Goal: Information Seeking & Learning: Learn about a topic

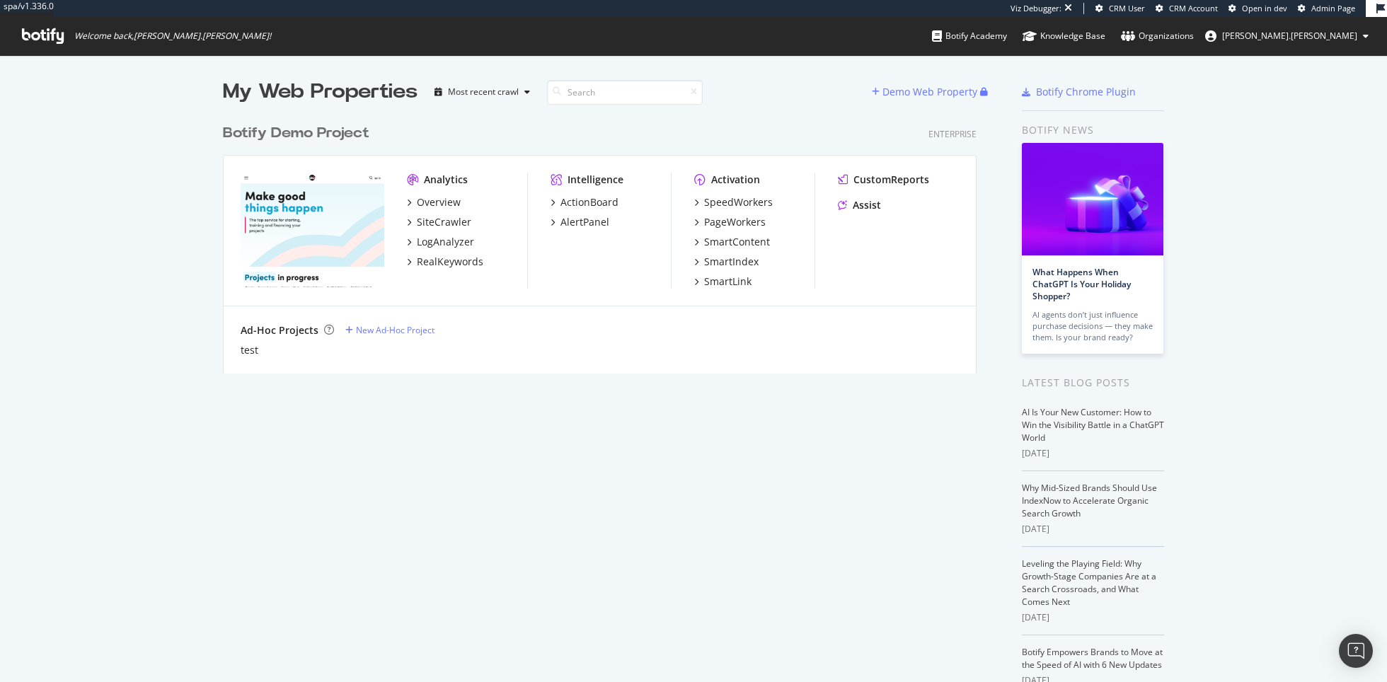
scroll to position [682, 1387]
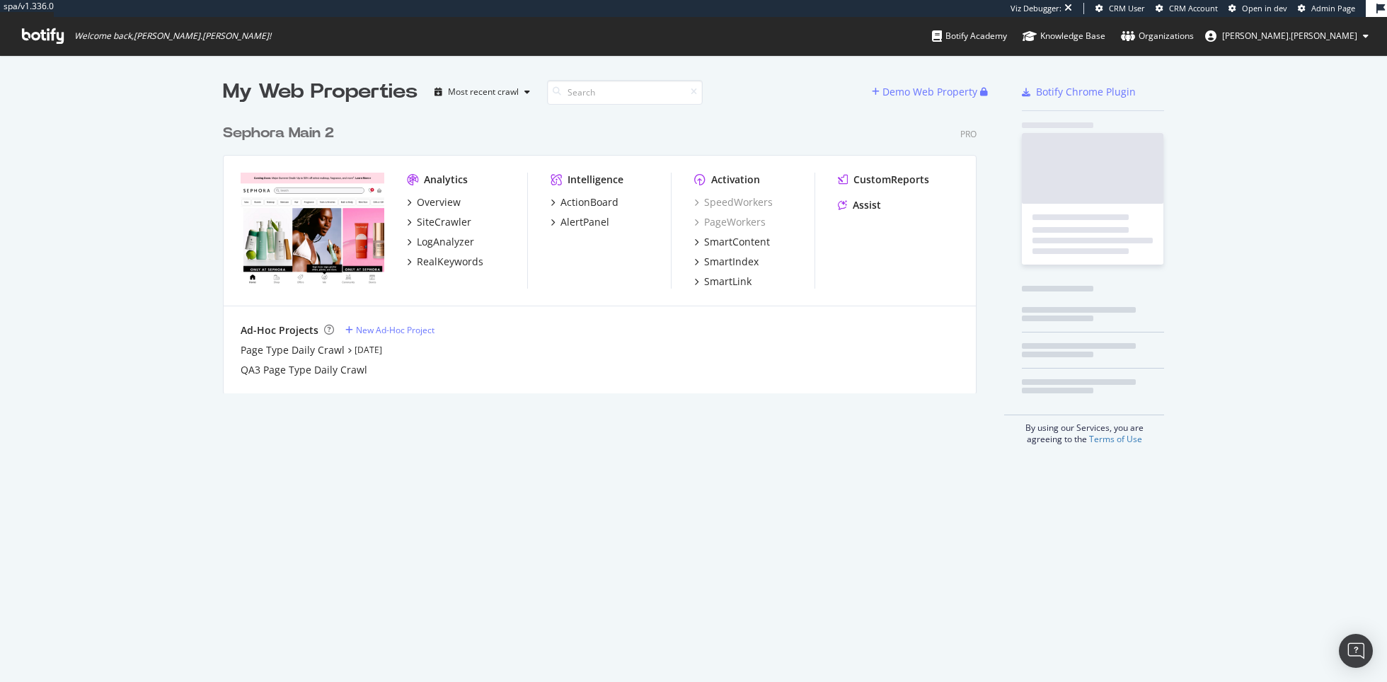
scroll to position [287, 765]
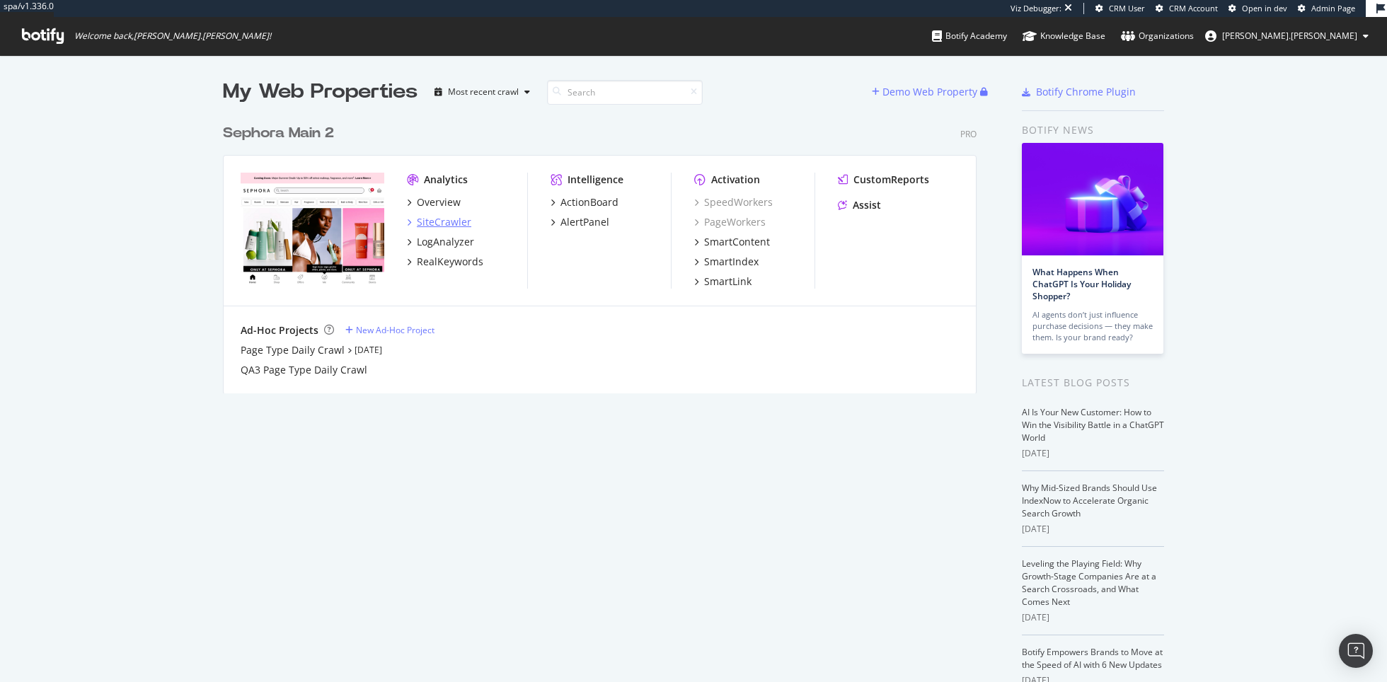
click at [448, 220] on div "SiteCrawler" at bounding box center [444, 222] width 54 height 14
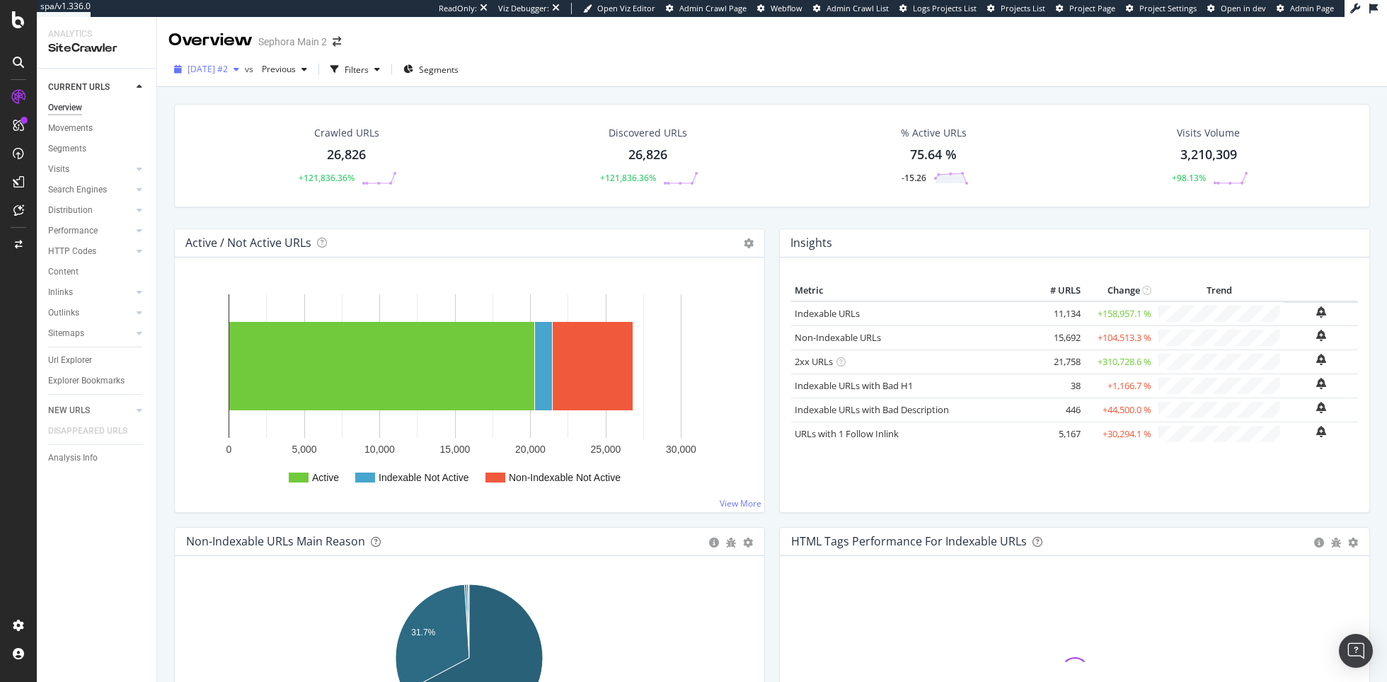
click at [228, 67] on span "2025 Aug. 14th #2" at bounding box center [208, 69] width 40 height 12
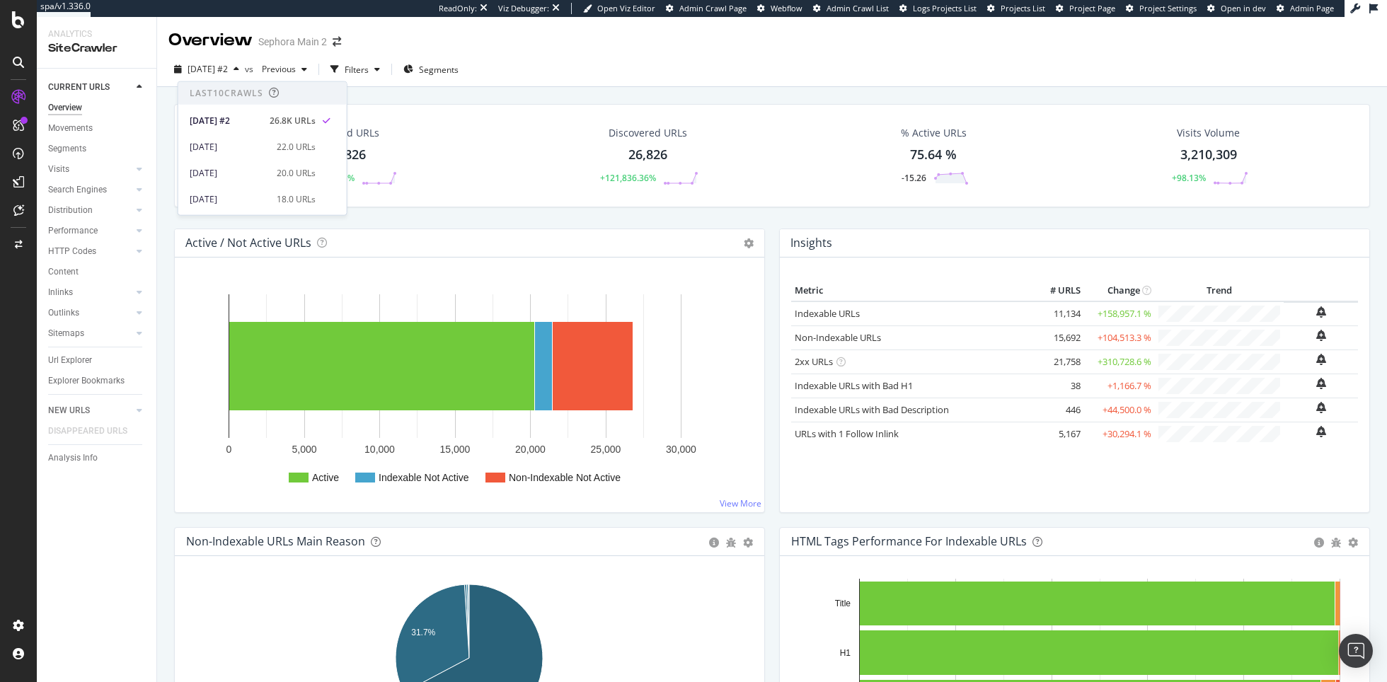
click at [684, 65] on div "2025 Aug. 14th #2 vs Previous Filters Segments" at bounding box center [772, 72] width 1230 height 28
click at [228, 69] on span "2025 Aug. 14th #2" at bounding box center [208, 69] width 40 height 12
click at [228, 72] on span "2025 Aug. 14th #2" at bounding box center [208, 69] width 40 height 12
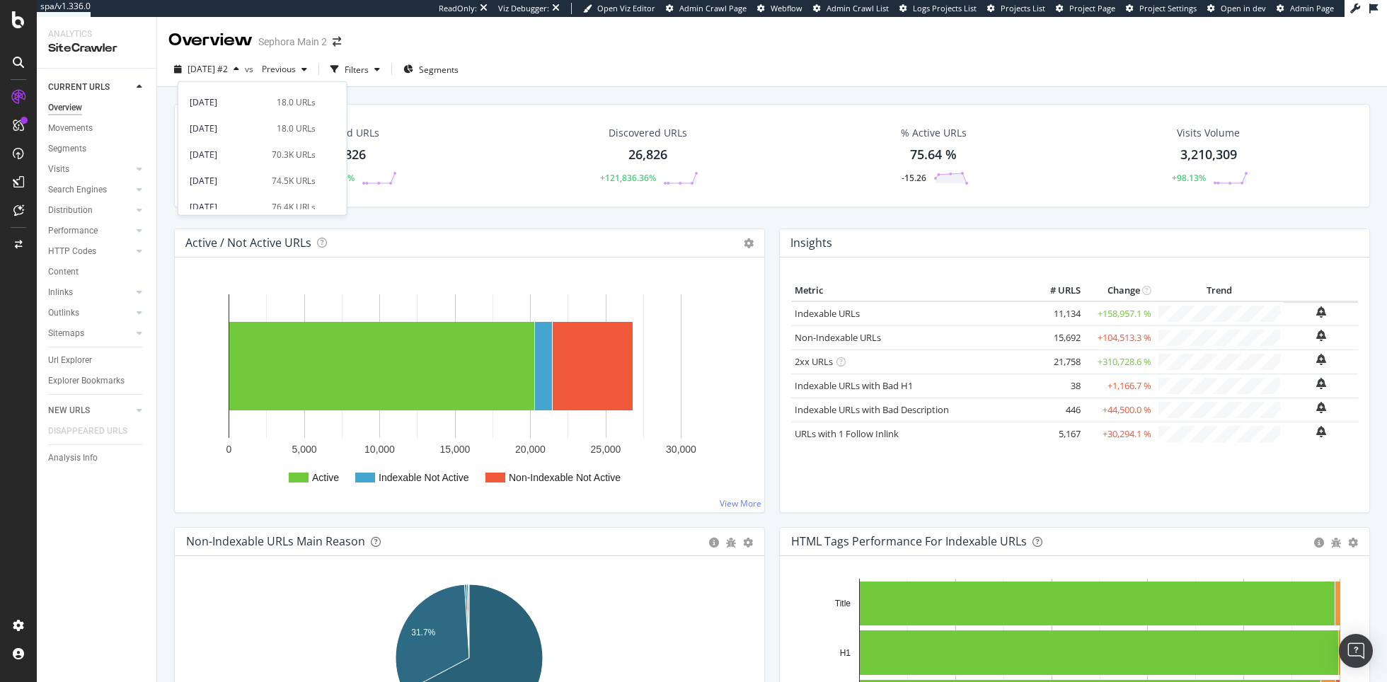
click at [609, 56] on div "2025 Aug. 14th #2 vs Previous Filters Segments" at bounding box center [772, 69] width 1230 height 35
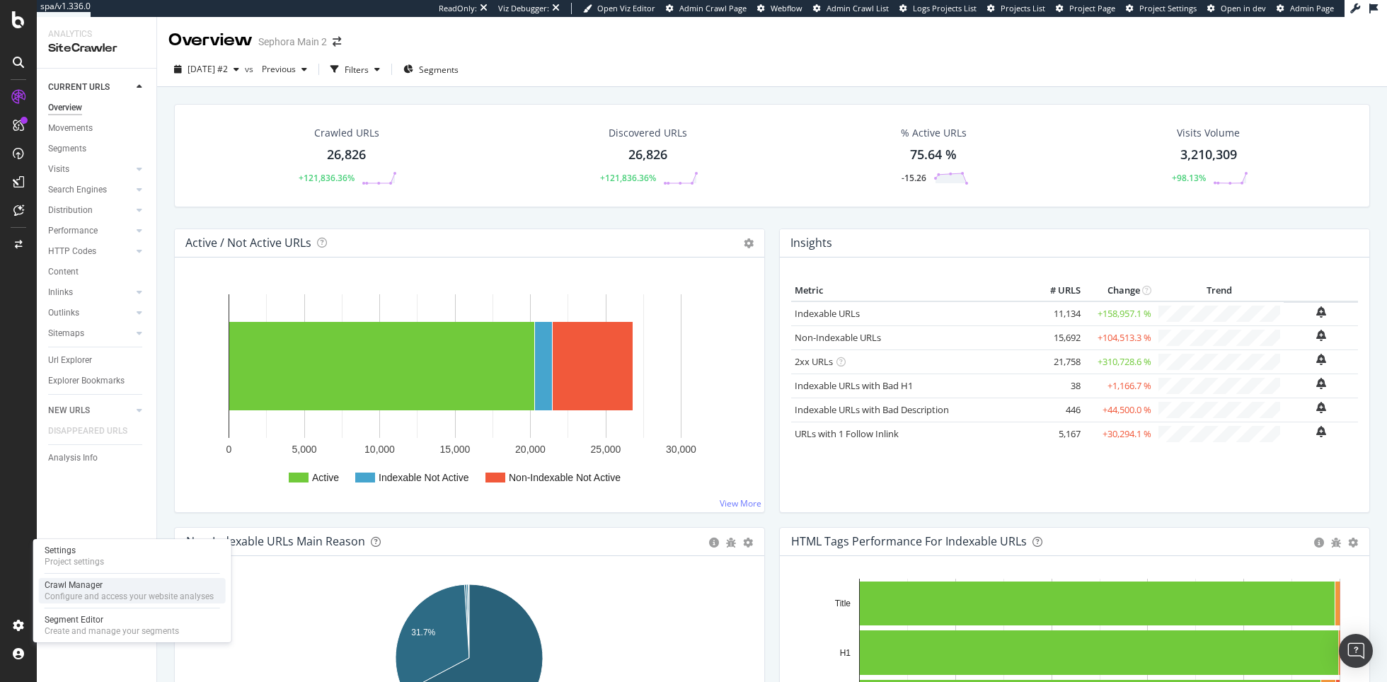
click at [74, 585] on div "Crawl Manager" at bounding box center [129, 585] width 169 height 11
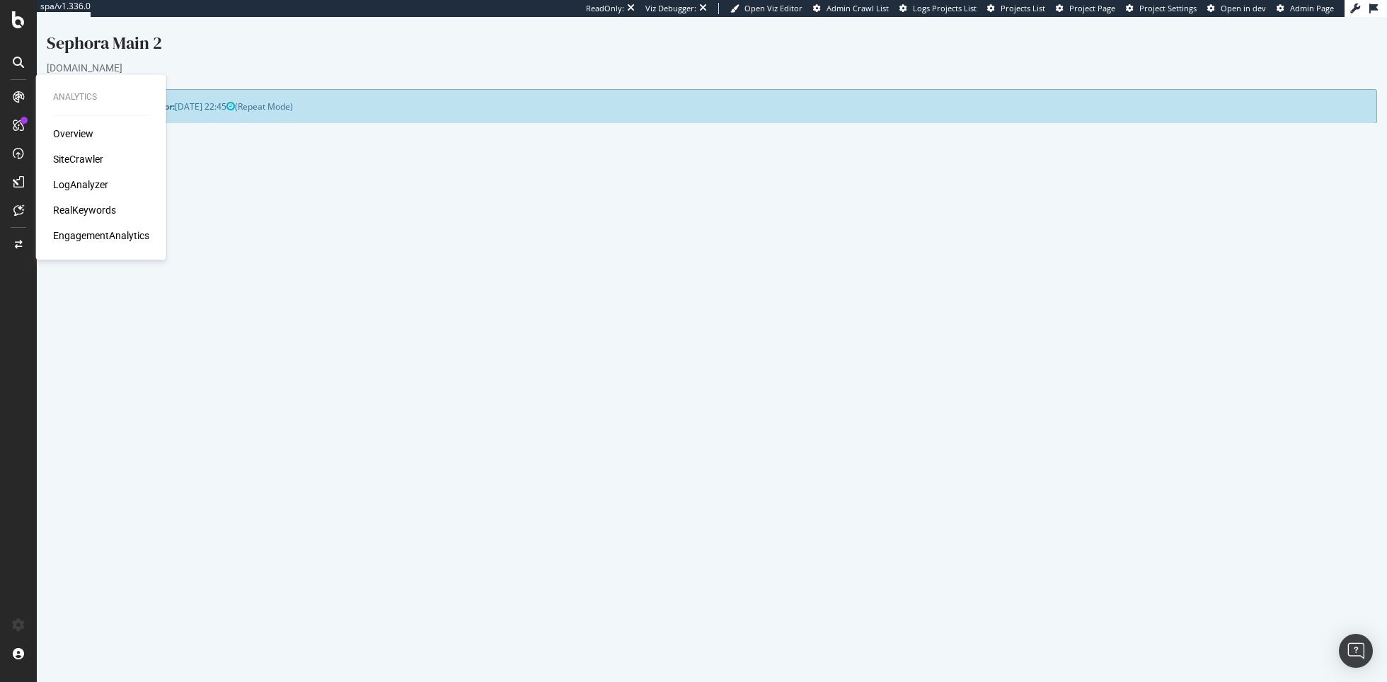
click at [79, 155] on div "SiteCrawler" at bounding box center [78, 159] width 50 height 14
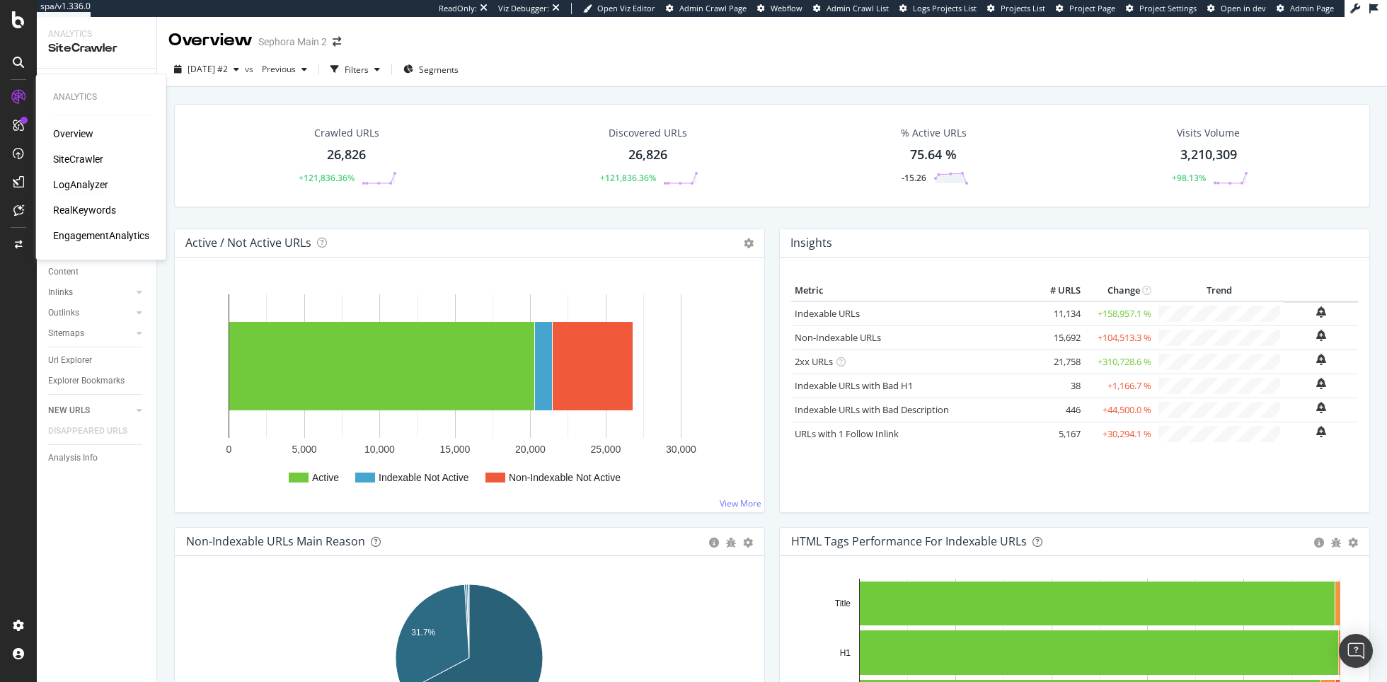
click at [105, 185] on div "LogAnalyzer" at bounding box center [80, 185] width 55 height 14
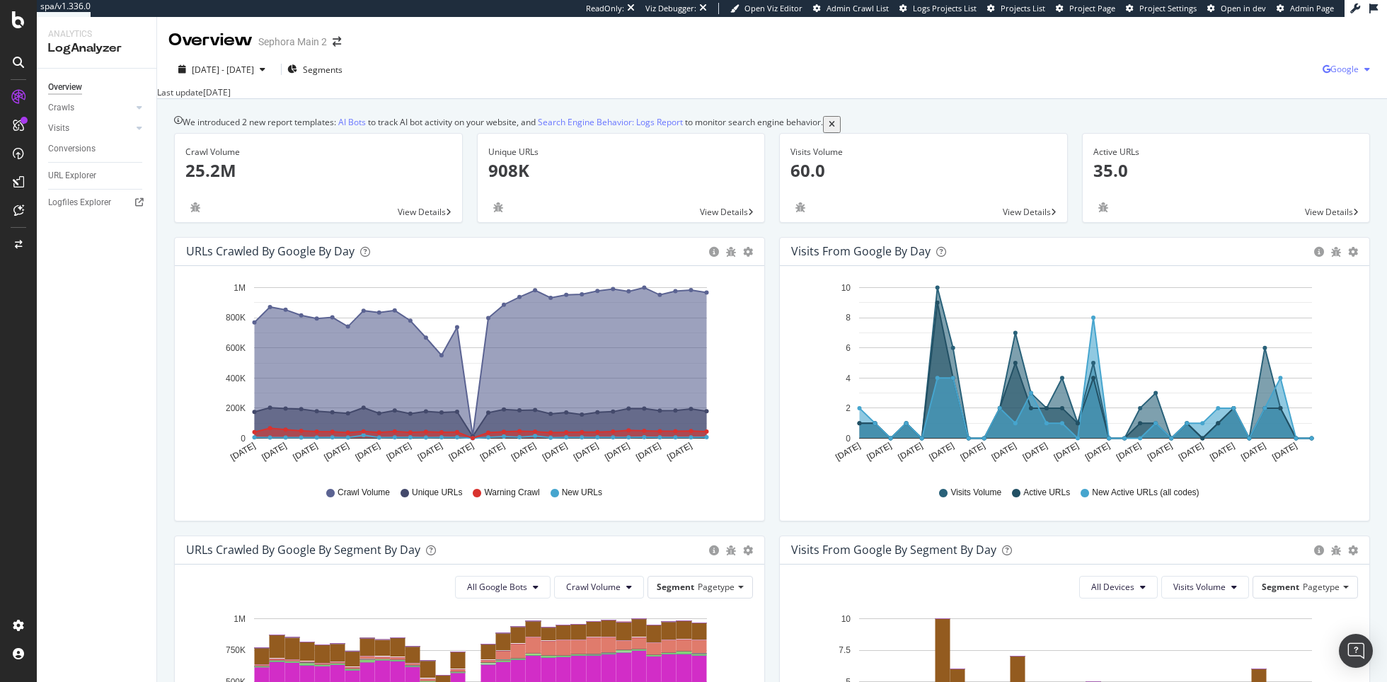
click at [1353, 66] on span "Google" at bounding box center [1345, 69] width 28 height 12
click at [1260, 51] on span "Bing" at bounding box center [1273, 56] width 52 height 13
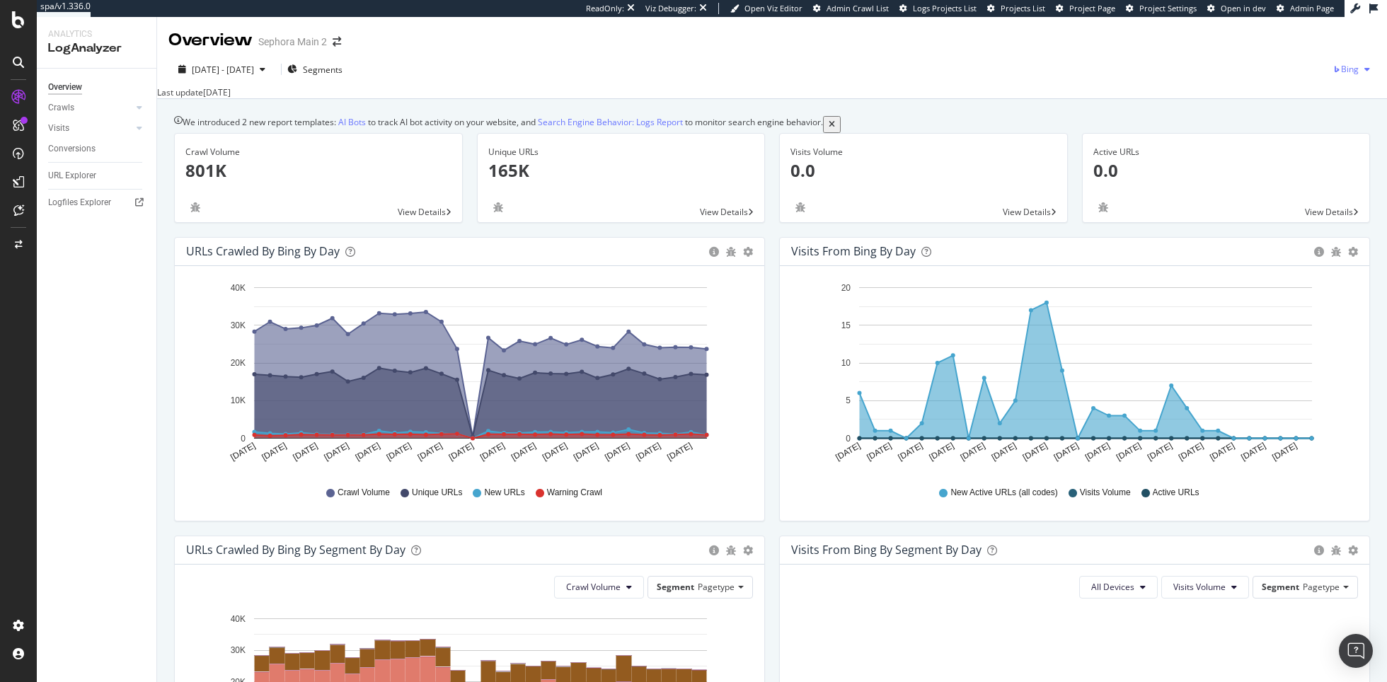
click at [1349, 65] on span "Bing" at bounding box center [1350, 69] width 18 height 12
click at [1286, 40] on div "Google" at bounding box center [1273, 30] width 98 height 21
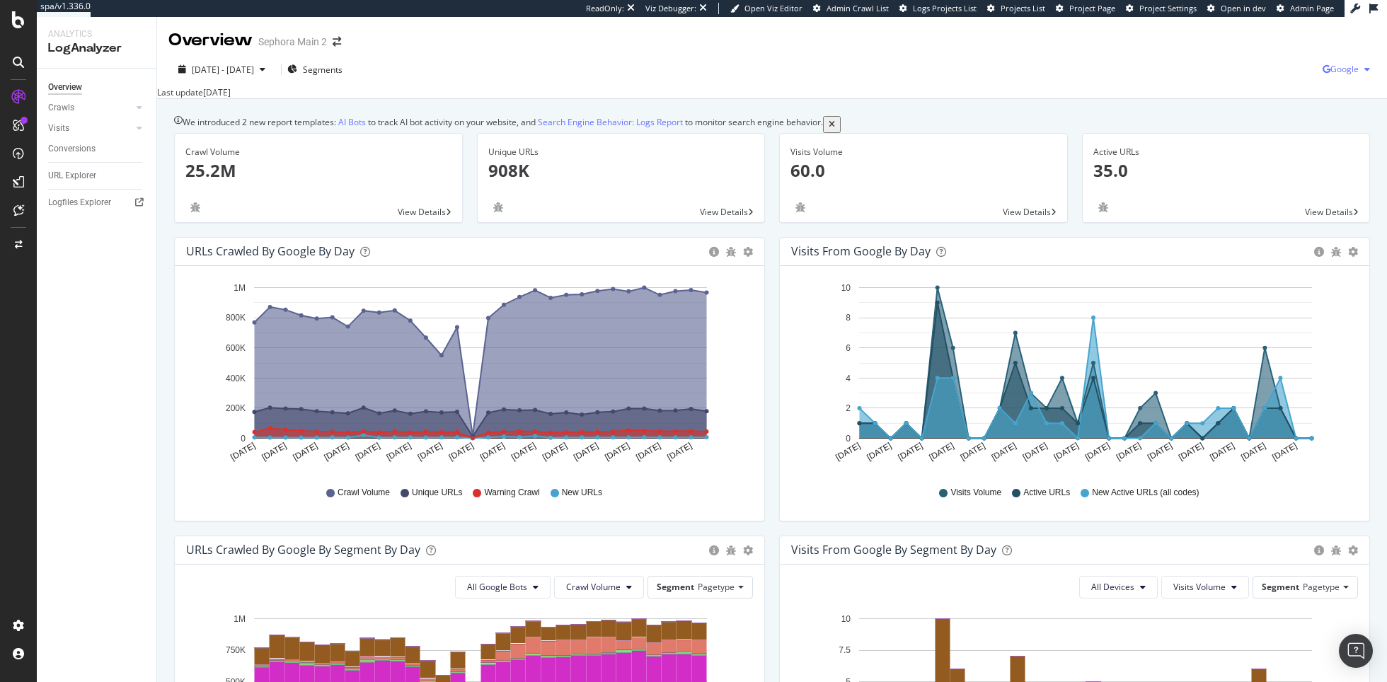
click at [1347, 72] on span "Google" at bounding box center [1345, 69] width 28 height 12
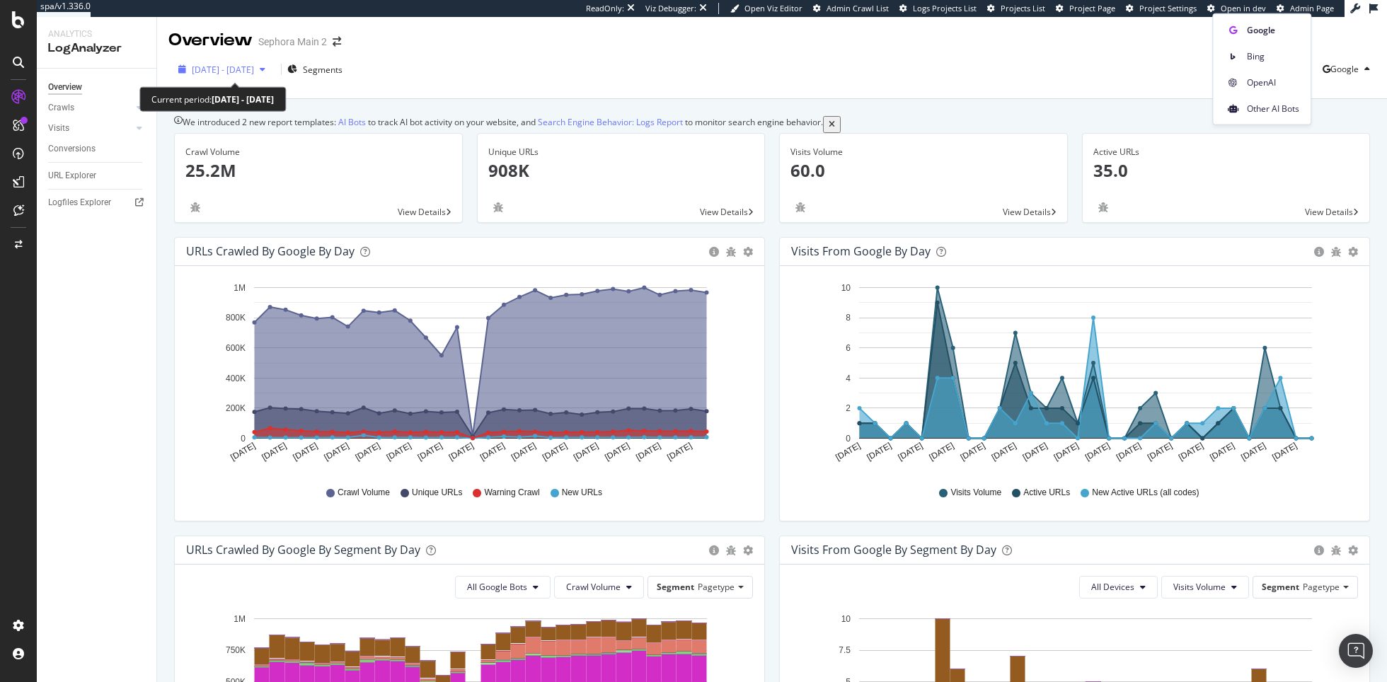
click at [254, 66] on span "2025 Jul. 15th - Aug. 13th" at bounding box center [223, 70] width 62 height 12
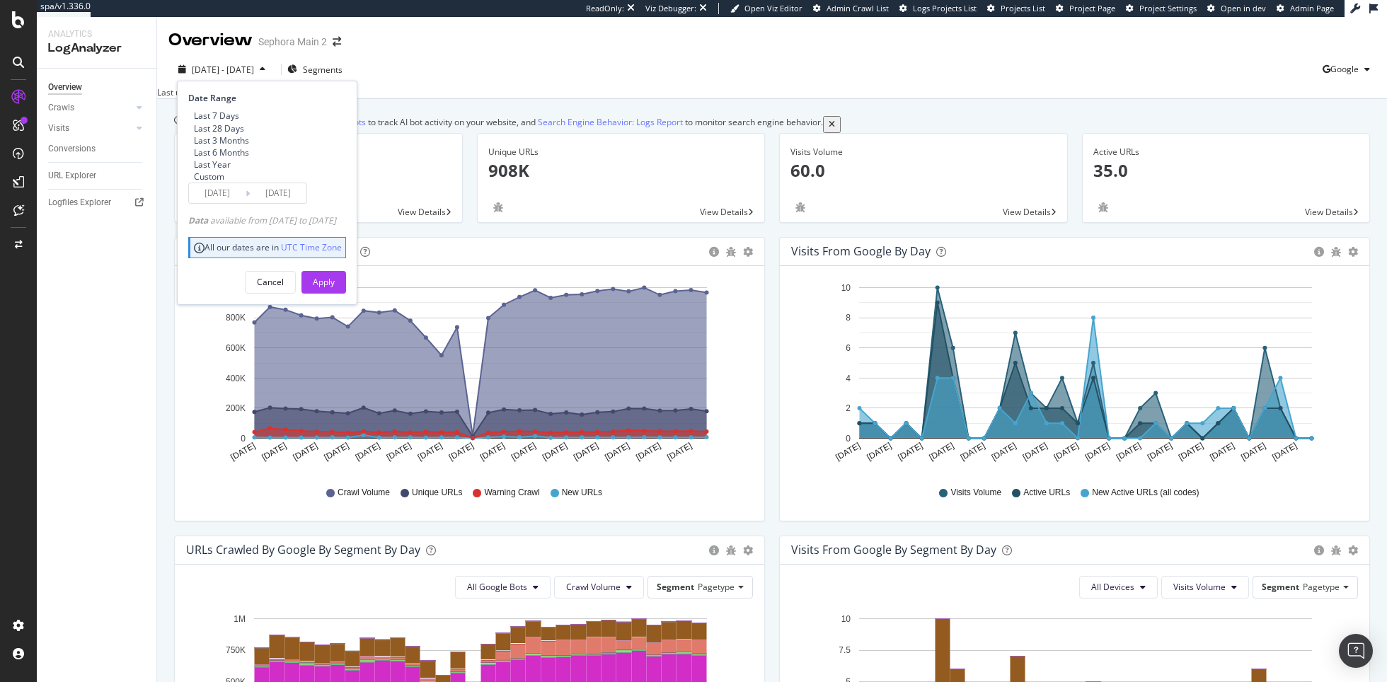
click at [249, 159] on div "Last 6 Months" at bounding box center [221, 153] width 55 height 12
type input "2025/02/14"
click at [335, 288] on div "Apply" at bounding box center [324, 282] width 22 height 12
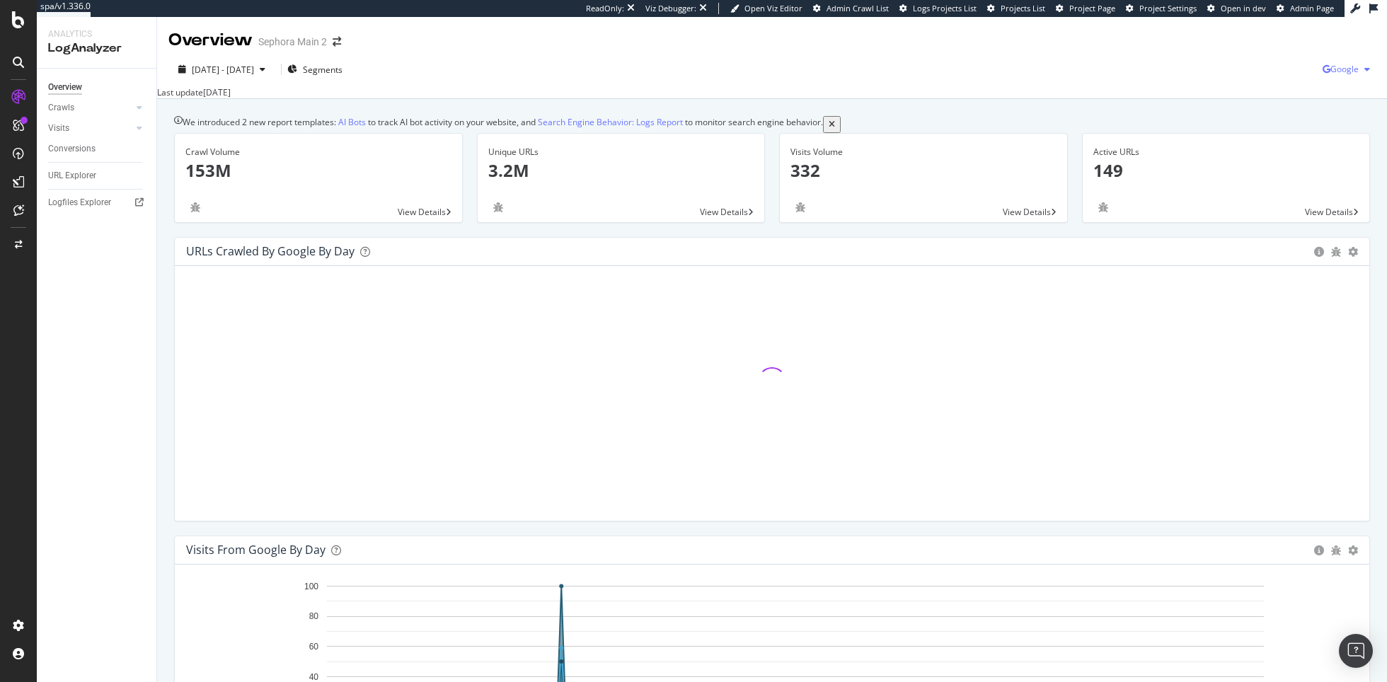
click at [1338, 67] on span "Google" at bounding box center [1345, 69] width 28 height 12
click at [1336, 70] on span "Google" at bounding box center [1345, 69] width 28 height 12
click at [1336, 71] on span "Google" at bounding box center [1345, 69] width 28 height 12
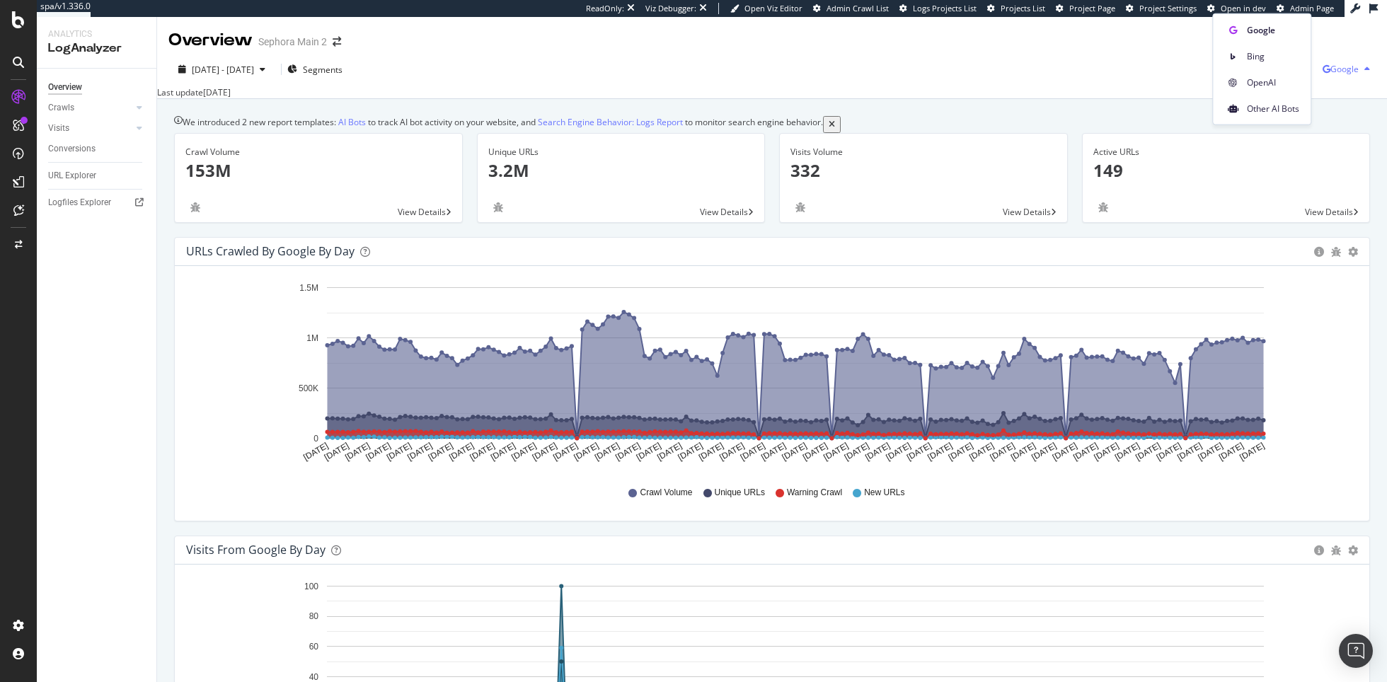
click at [1358, 68] on span "Google" at bounding box center [1345, 69] width 28 height 12
click at [1347, 68] on span "Google" at bounding box center [1345, 69] width 28 height 12
click at [1270, 54] on span "Bing" at bounding box center [1273, 56] width 52 height 13
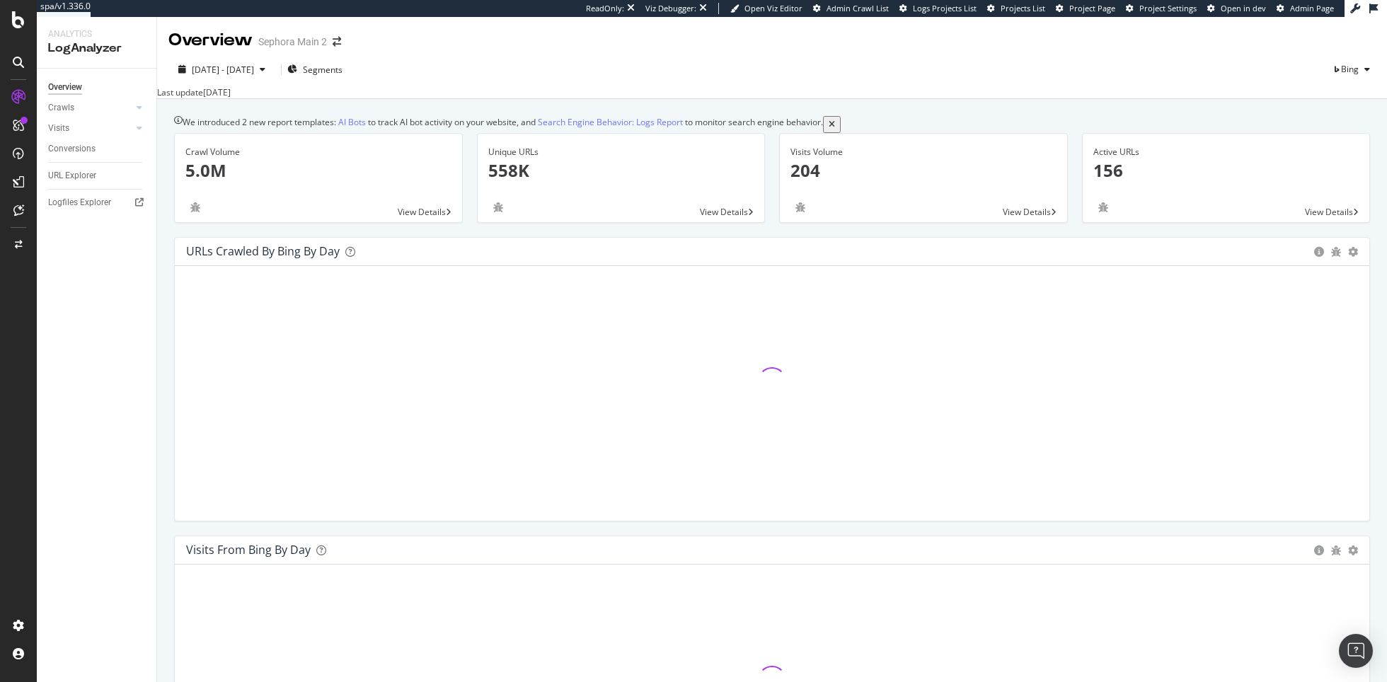
click at [1362, 682] on div "Chart size updated We resized your charts for better readability over the large…" at bounding box center [693, 691] width 1387 height 18
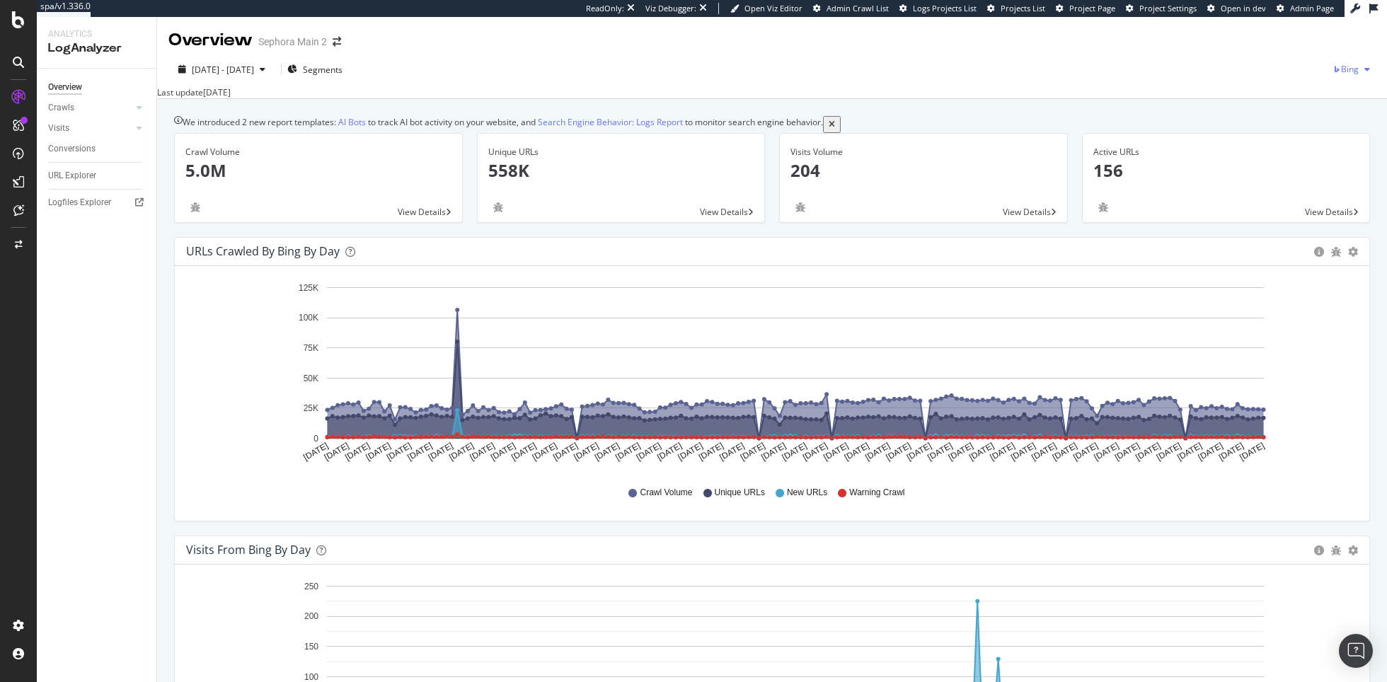
click at [1352, 67] on span "Bing" at bounding box center [1350, 69] width 18 height 12
click at [1274, 100] on div "Other AI Bots" at bounding box center [1273, 108] width 98 height 21
